Goal: Information Seeking & Learning: Check status

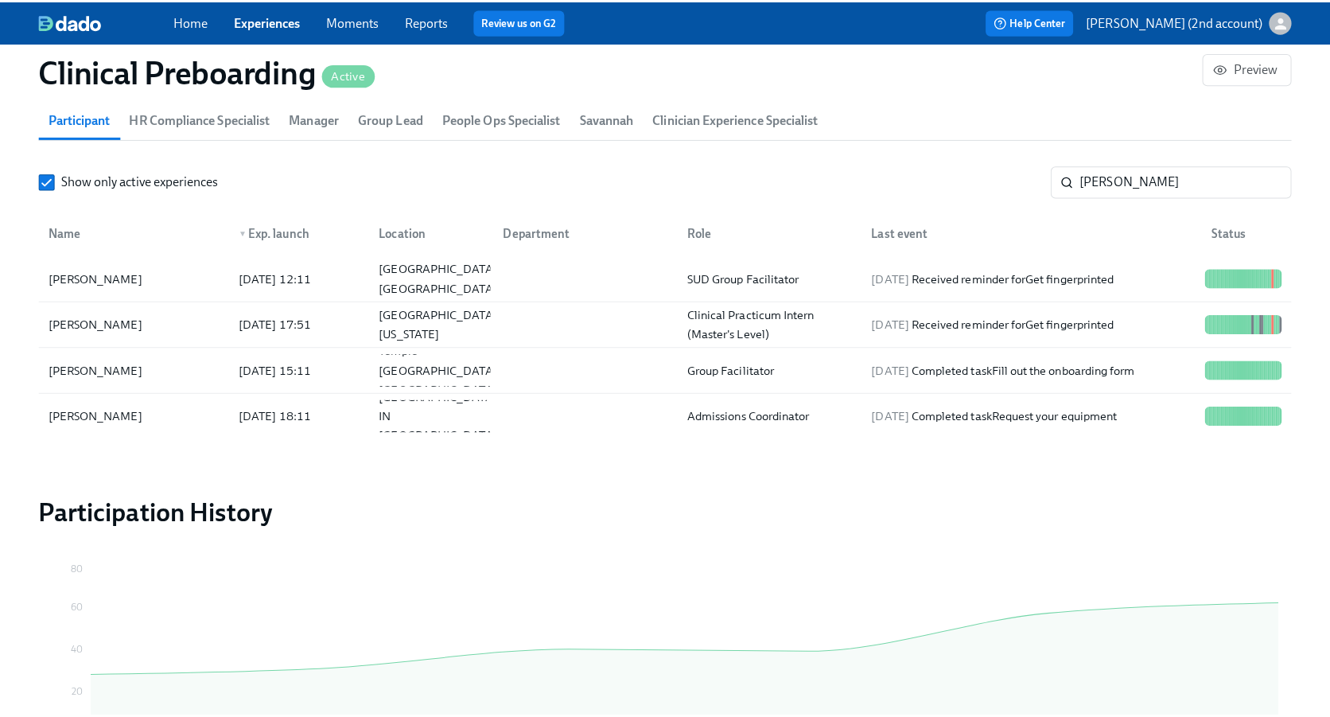
scroll to position [0, 20600]
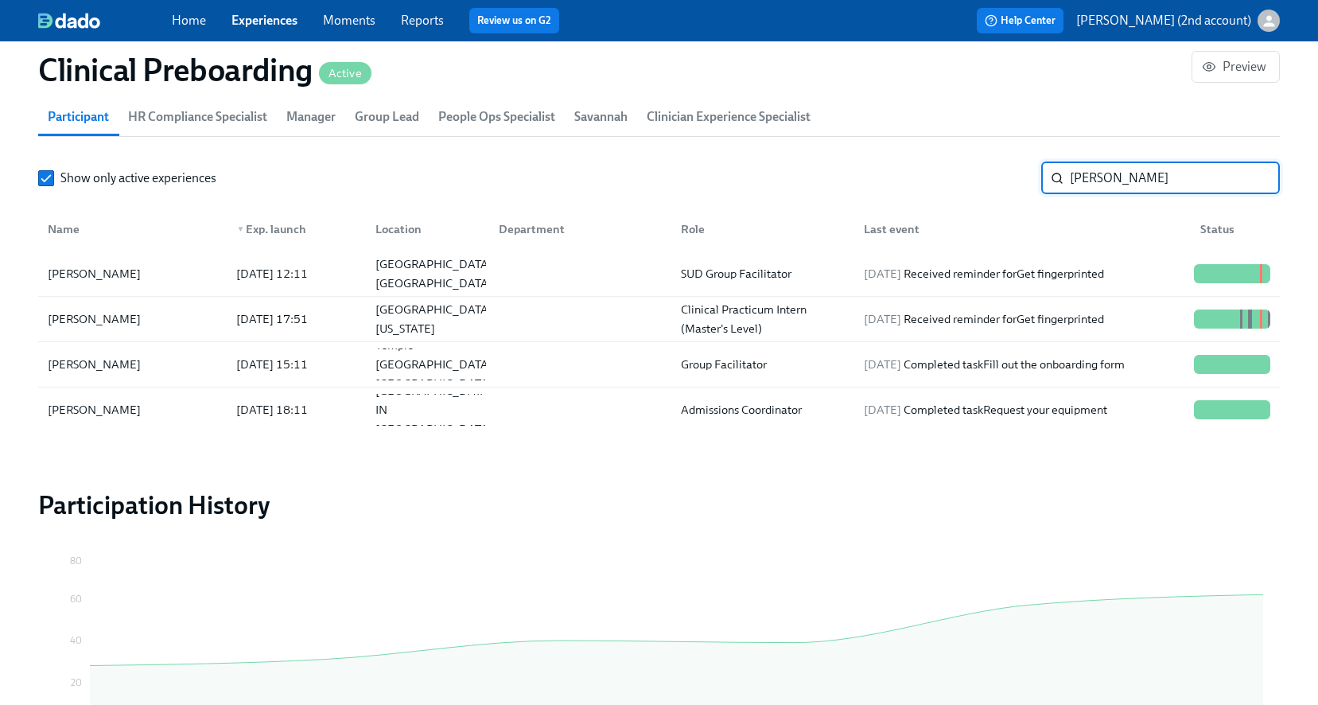
click at [1105, 176] on input "[PERSON_NAME]" at bounding box center [1175, 178] width 210 height 32
paste input "Washingt"
type input "[US_STATE]"
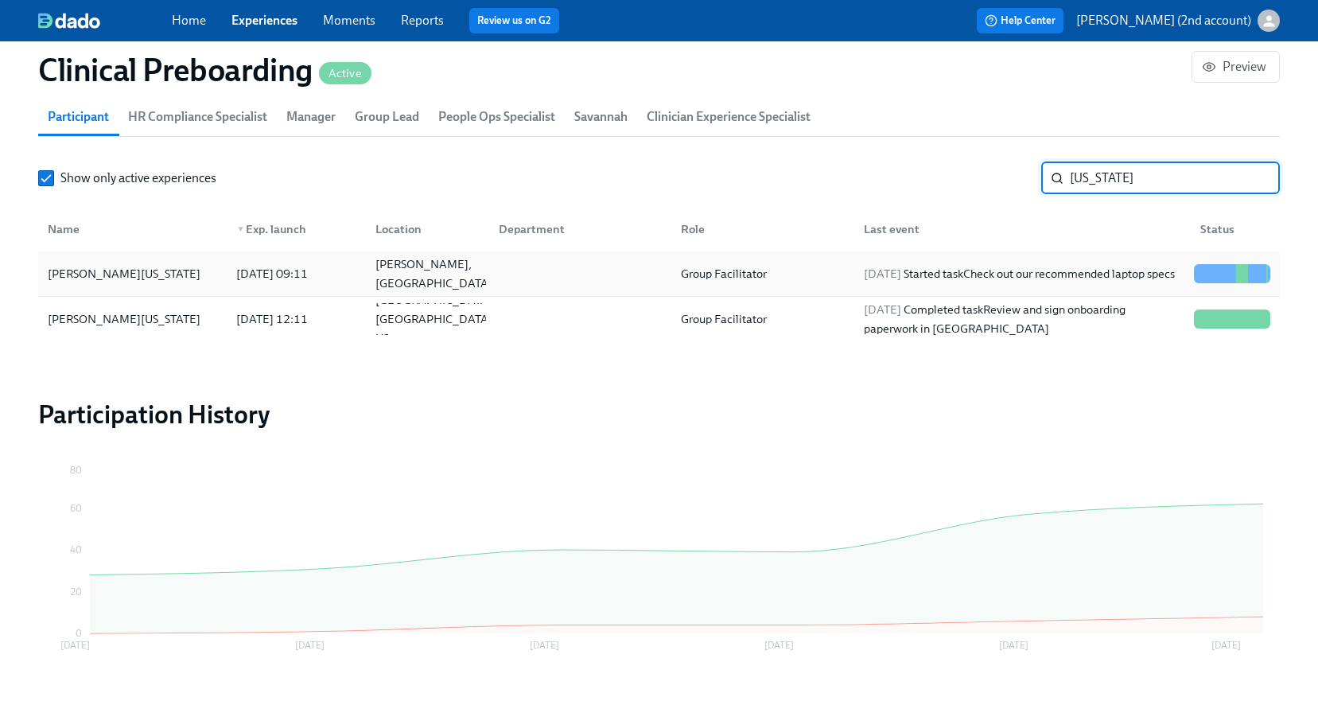
click at [1086, 266] on div "[DATE] Started task Check out our recommended laptop specs" at bounding box center [1019, 273] width 324 height 19
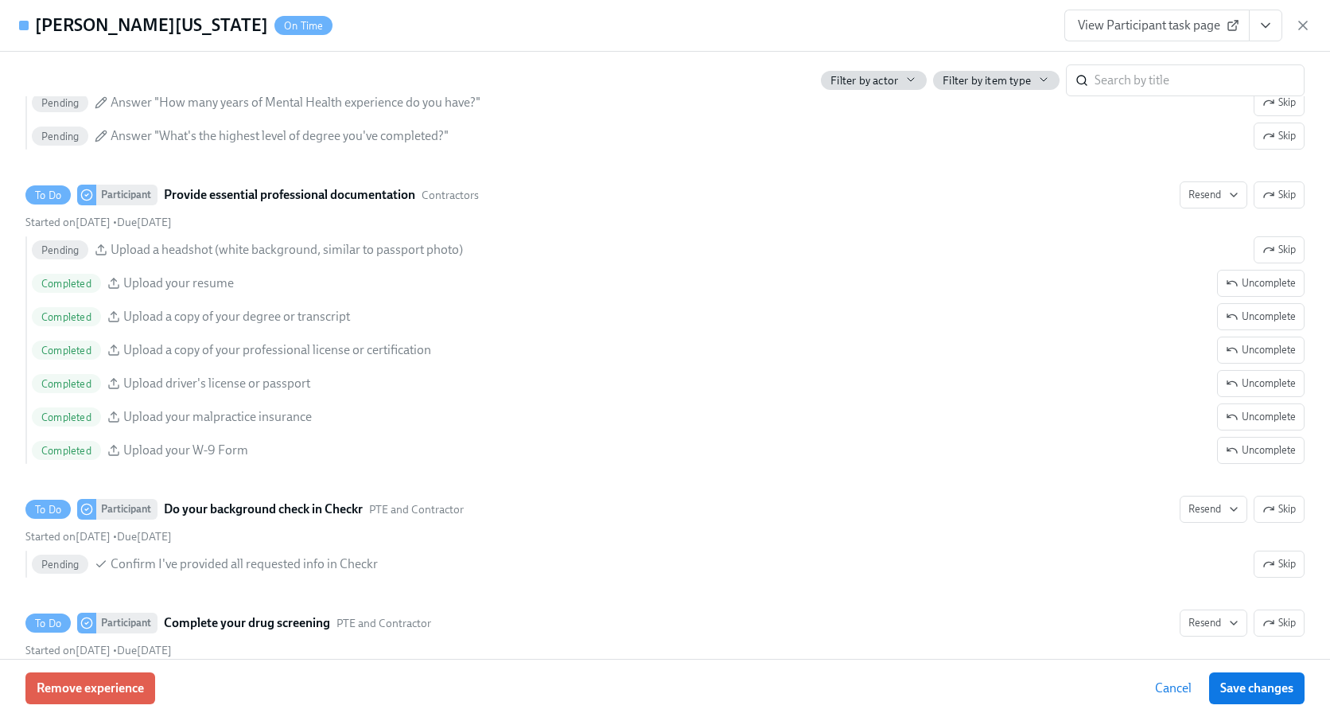
scroll to position [1918, 0]
